Goal: Check status: Check status

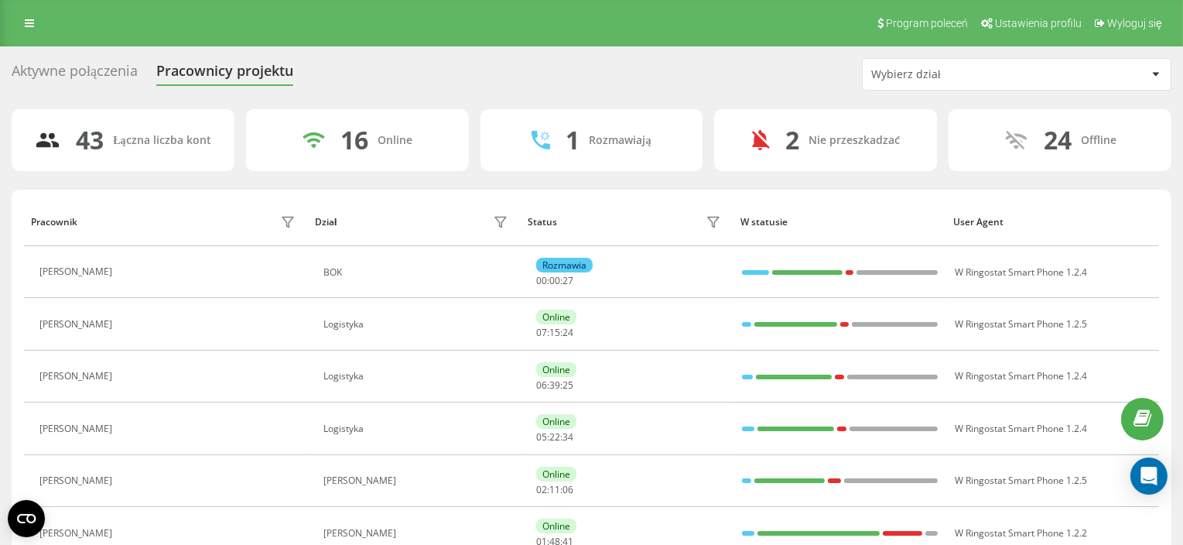
drag, startPoint x: 29, startPoint y: 28, endPoint x: 68, endPoint y: 125, distance: 104.9
click at [29, 28] on icon at bounding box center [29, 23] width 9 height 11
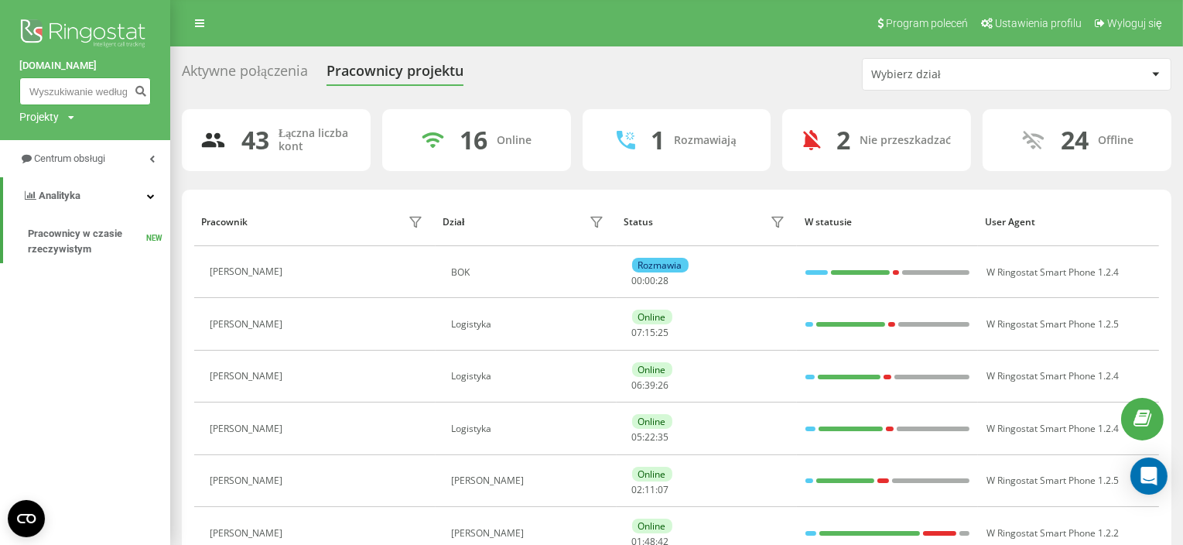
click at [89, 85] on input at bounding box center [85, 91] width 132 height 28
paste input "693957245"
type input "693957245"
click at [143, 91] on icon "submit" at bounding box center [140, 88] width 13 height 9
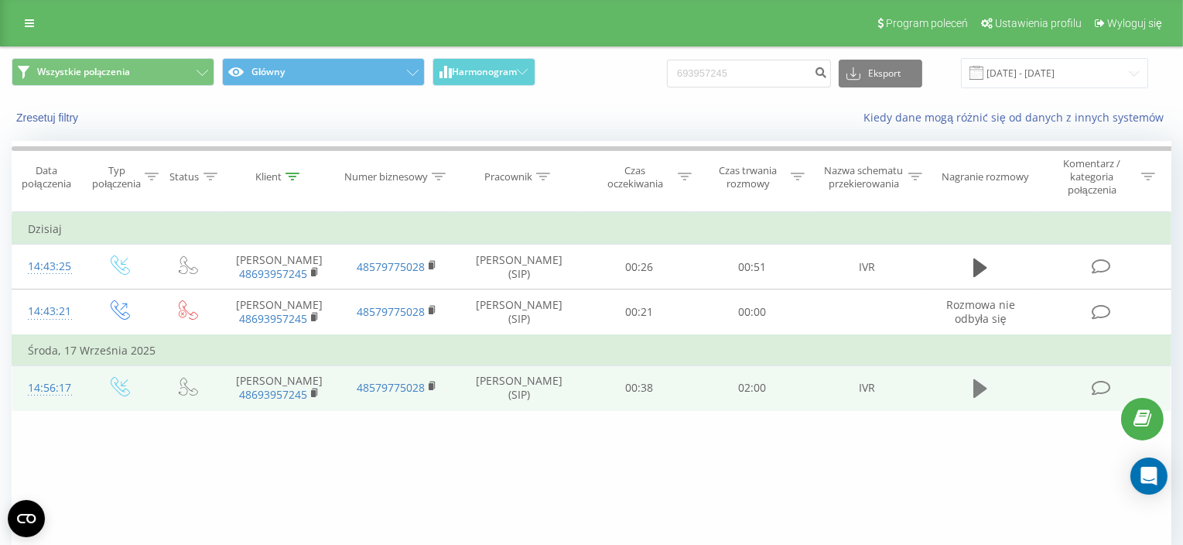
click at [979, 398] on icon at bounding box center [980, 388] width 14 height 19
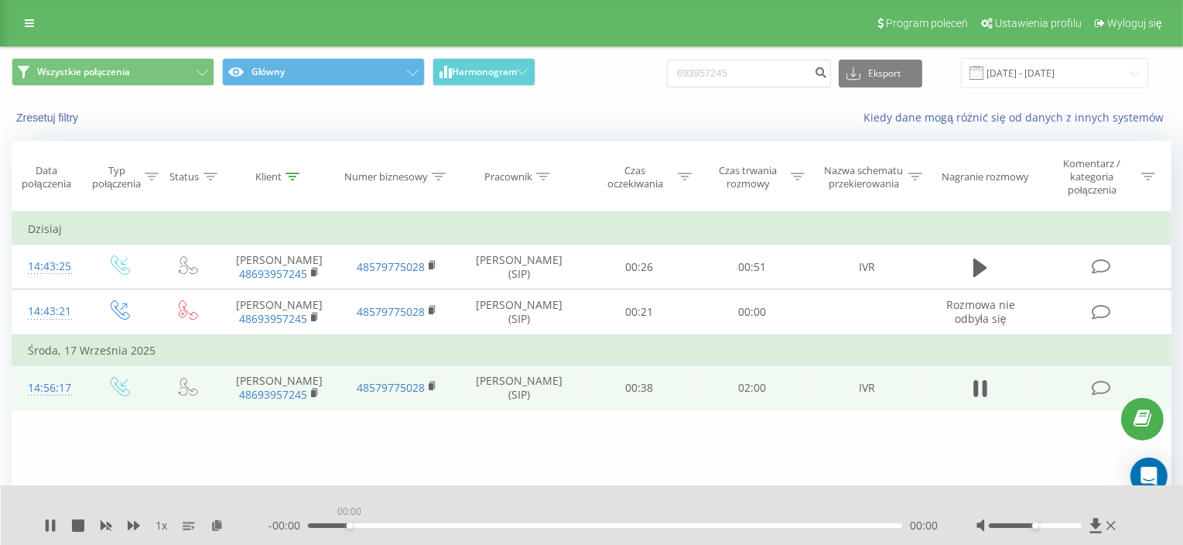
click at [351, 525] on div "00:00" at bounding box center [605, 525] width 594 height 5
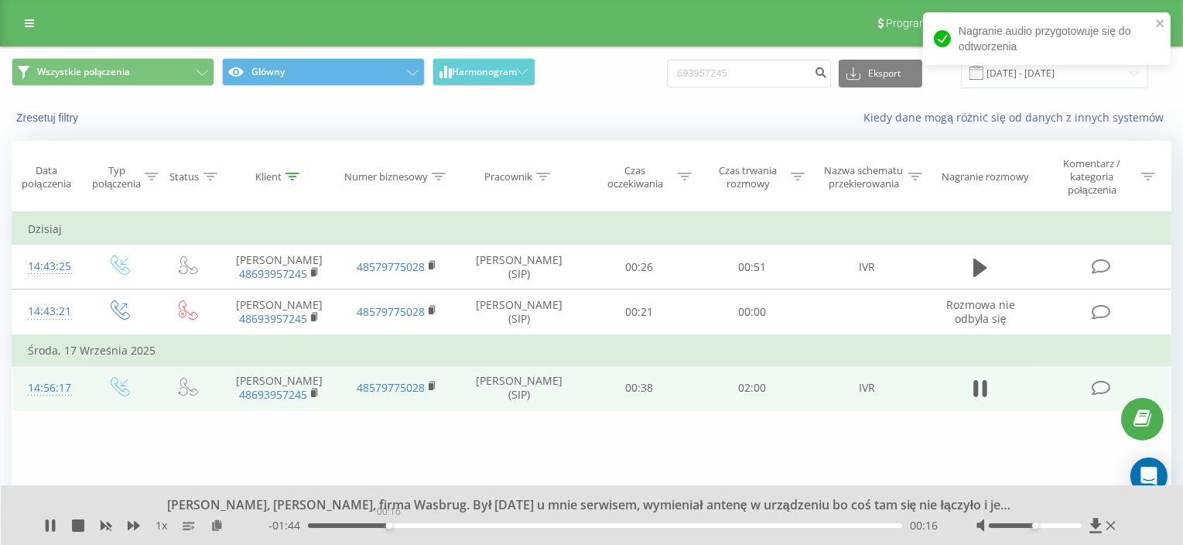
click at [388, 523] on div "00:16" at bounding box center [605, 525] width 594 height 5
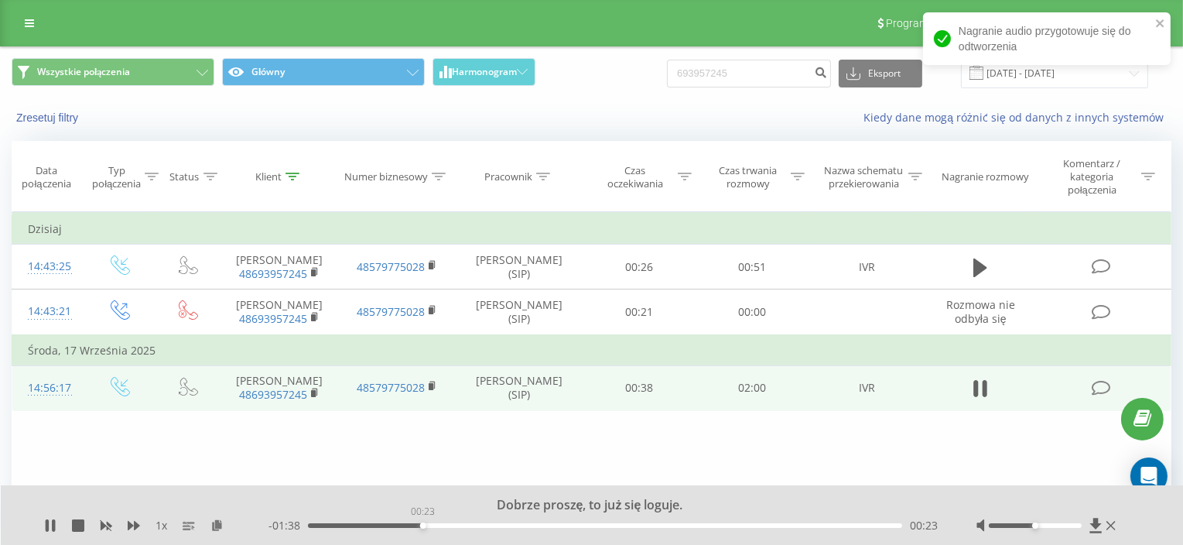
click at [422, 523] on div "00:23" at bounding box center [605, 525] width 594 height 5
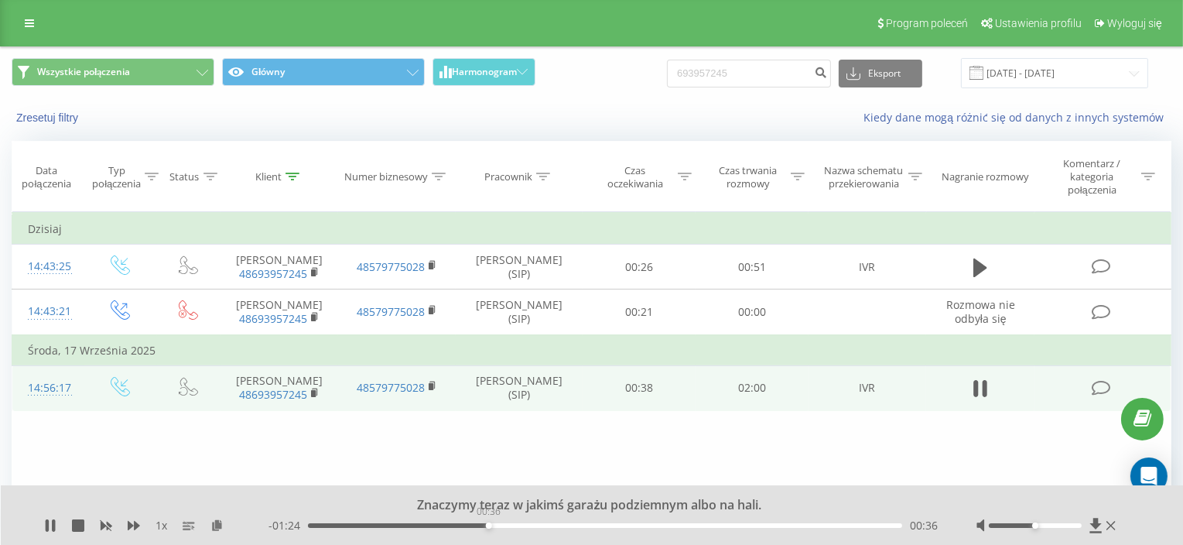
click at [488, 524] on div "00:36" at bounding box center [605, 525] width 594 height 5
click at [524, 524] on div "00:37" at bounding box center [605, 525] width 594 height 5
click at [565, 527] on div "00:45" at bounding box center [605, 525] width 594 height 5
click at [593, 524] on div "00:58" at bounding box center [605, 525] width 594 height 5
click at [634, 524] on div "00:58" at bounding box center [605, 525] width 594 height 5
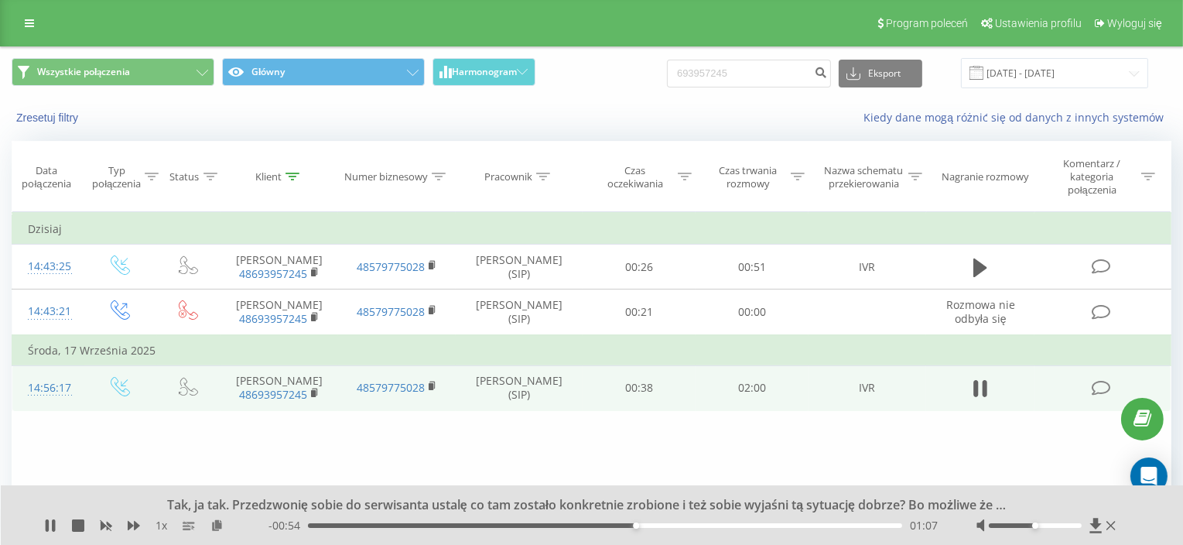
click at [665, 524] on div "01:07" at bounding box center [605, 525] width 594 height 5
click at [692, 524] on div "01:13" at bounding box center [605, 525] width 594 height 5
click at [714, 523] on div "01:19" at bounding box center [605, 525] width 594 height 5
click at [733, 523] on div "01:26" at bounding box center [605, 525] width 594 height 5
click at [771, 523] on div "01:27" at bounding box center [605, 525] width 594 height 5
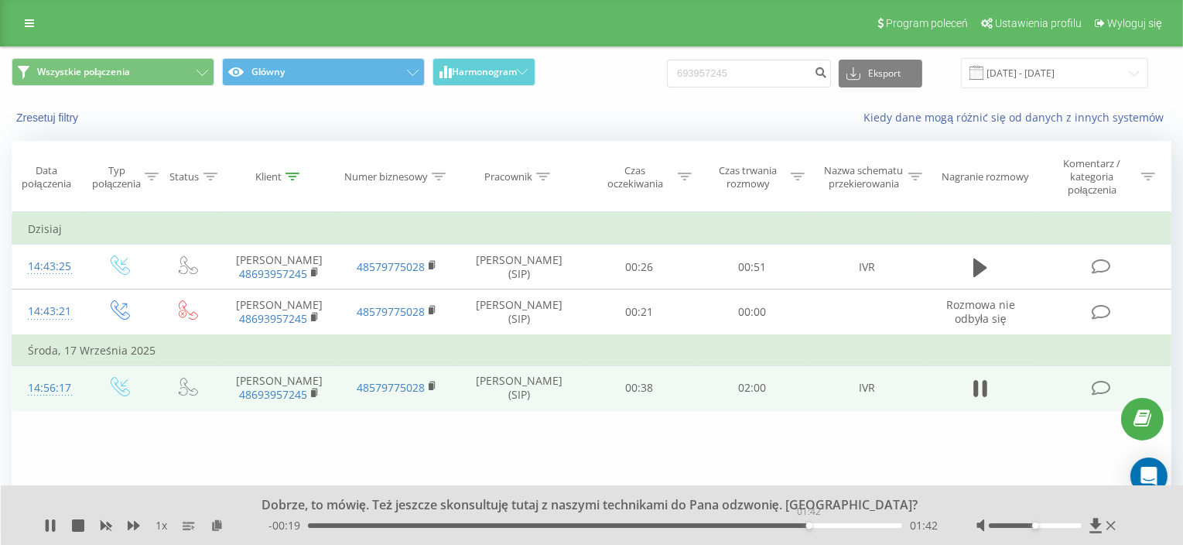
click at [808, 523] on div "01:42" at bounding box center [605, 525] width 594 height 5
click at [842, 521] on div "- 00:18 01:42 01:42" at bounding box center [602, 525] width 669 height 15
click at [835, 528] on div "- 00:18 01:43 01:43" at bounding box center [602, 525] width 669 height 15
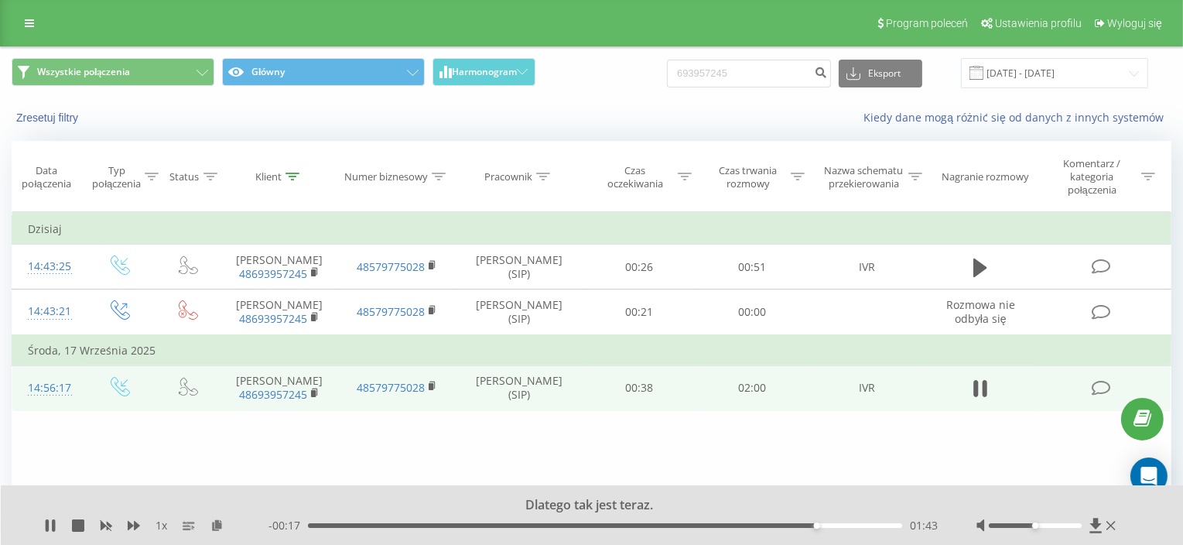
click at [859, 526] on div "01:43" at bounding box center [605, 525] width 594 height 5
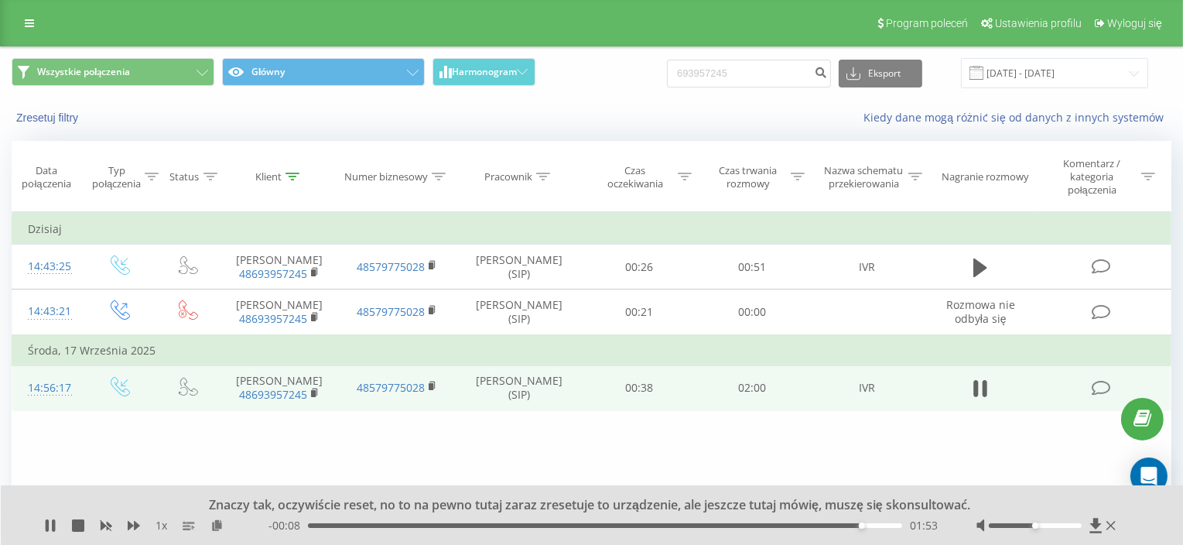
click at [879, 521] on div "- 00:08 01:53 01:53" at bounding box center [602, 525] width 669 height 15
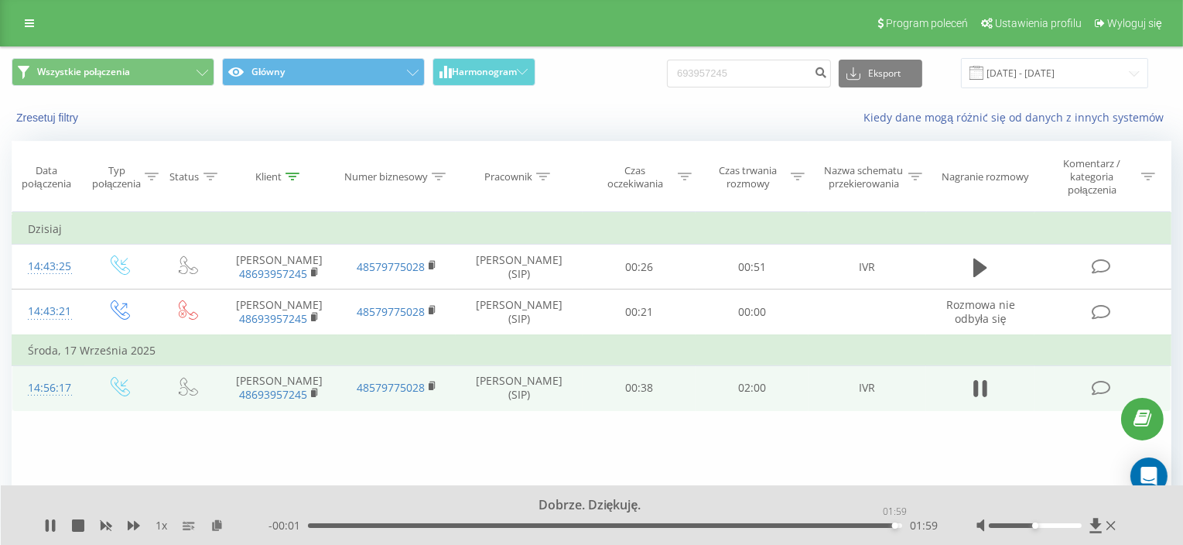
click at [894, 523] on div "01:59" at bounding box center [605, 525] width 594 height 5
click at [44, 524] on icon at bounding box center [50, 525] width 12 height 12
